Goal: Information Seeking & Learning: Learn about a topic

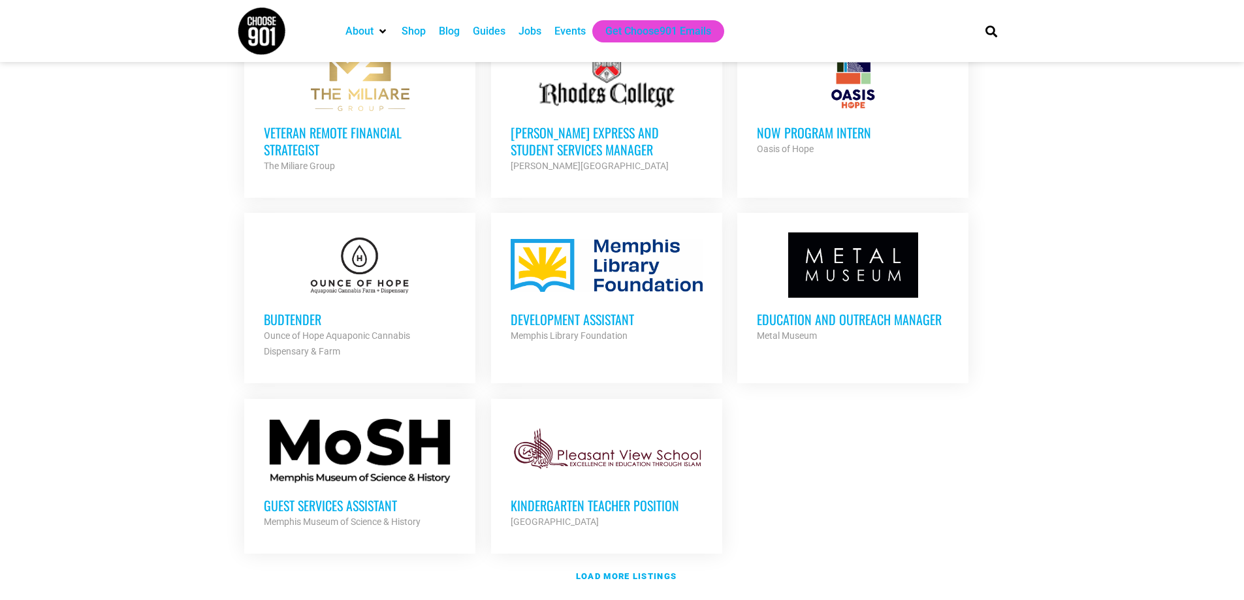
scroll to position [1306, 0]
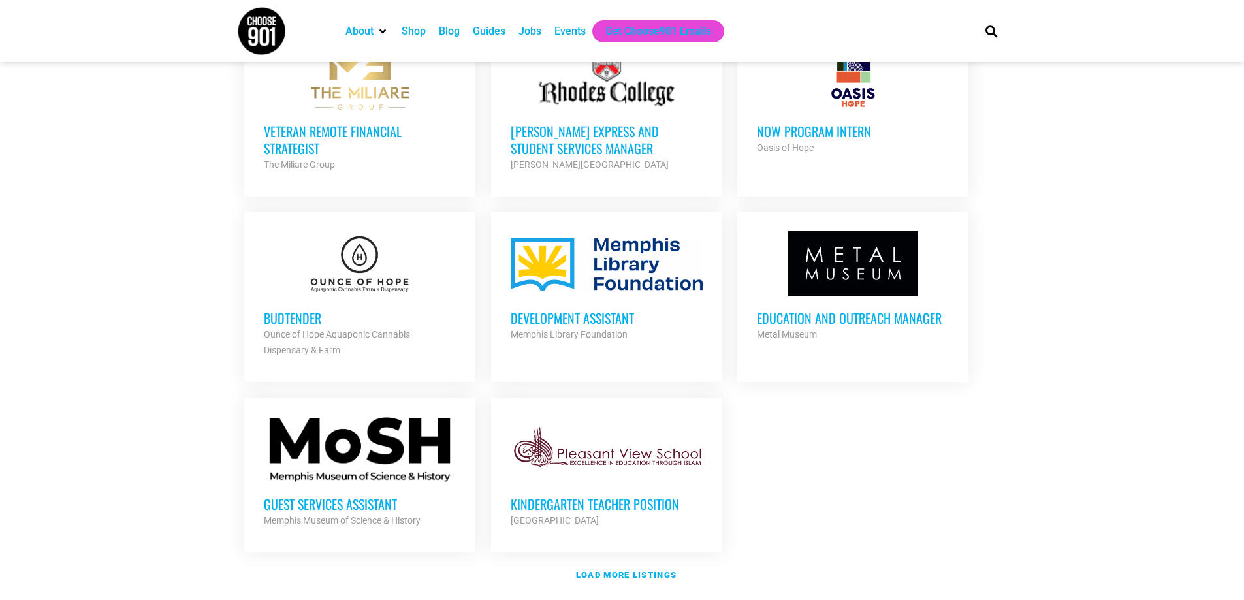
click at [315, 500] on h3 "Guest Services Assistant" at bounding box center [360, 504] width 192 height 17
